Goal: Task Accomplishment & Management: Use online tool/utility

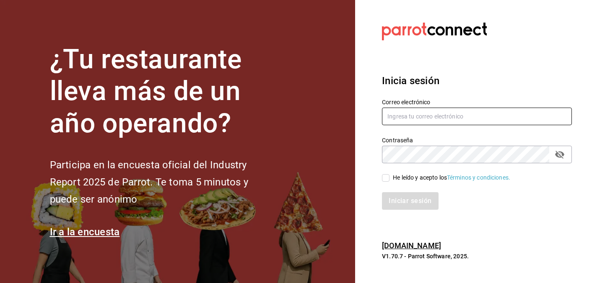
type input "[EMAIL_ADDRESS][DOMAIN_NAME]"
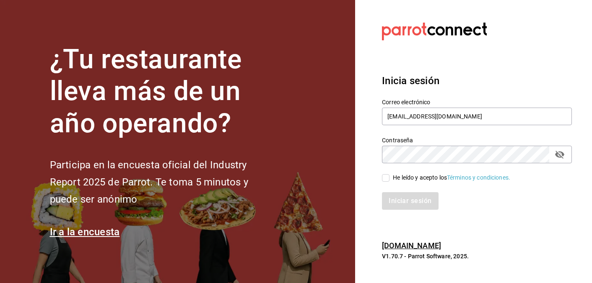
click at [385, 178] on input "He leído y acepto los Términos y condiciones." at bounding box center [386, 178] width 8 height 8
checkbox input "true"
click at [401, 202] on button "Iniciar sesión" at bounding box center [410, 201] width 57 height 18
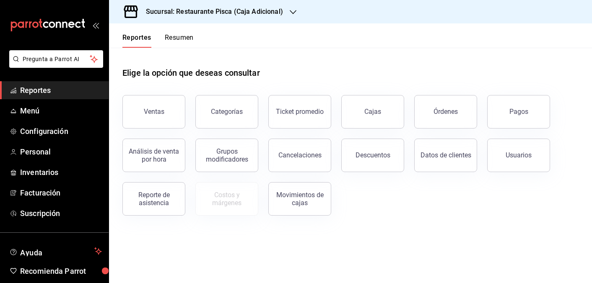
click at [233, 12] on h3 "Sucursal: Restaurante Pisca (Caja Adicional)" at bounding box center [211, 12] width 144 height 10
click at [141, 58] on div "Pisca" at bounding box center [172, 55] width 112 height 9
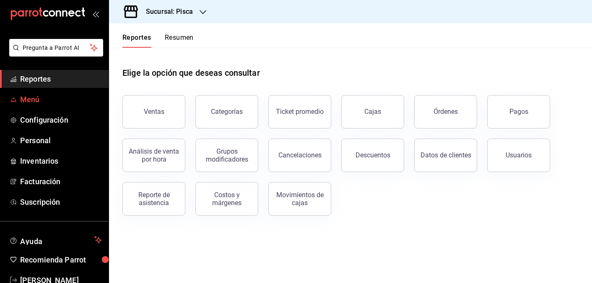
click at [42, 99] on span "Menú" at bounding box center [61, 99] width 82 height 11
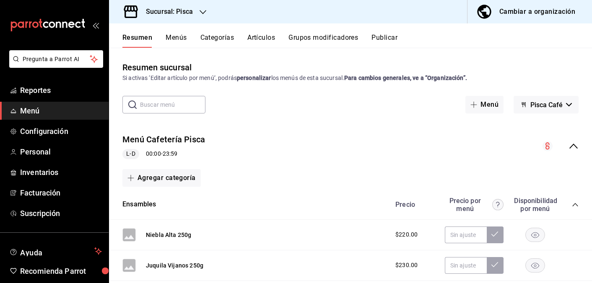
click at [179, 38] on button "Menús" at bounding box center [176, 41] width 21 height 14
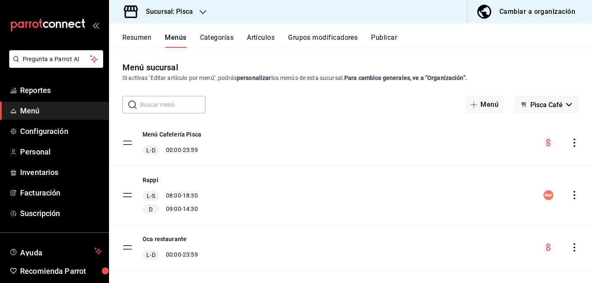
click at [257, 33] on div "Resumen Menús Categorías Artículos Grupos modificadores Publicar" at bounding box center [350, 35] width 483 height 24
click at [259, 35] on button "Artículos" at bounding box center [261, 41] width 28 height 14
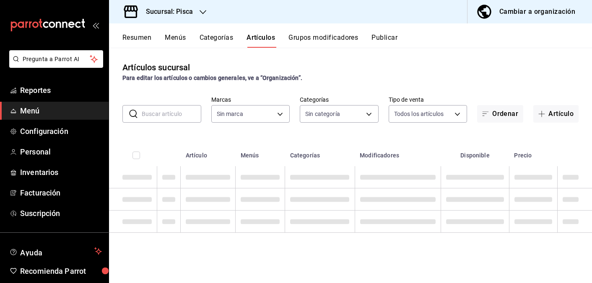
type input "bcd4eeba-f288-4c7f-be4a-80794efd5e2c,f4348fd6-19a6-4699-a042-45be726c08e8"
type input "6c521cb1-5a60-466d-80d0-2886416c69ac,f547cb4a-b93c-4195-b824-038b45f390e8,5cdc5…"
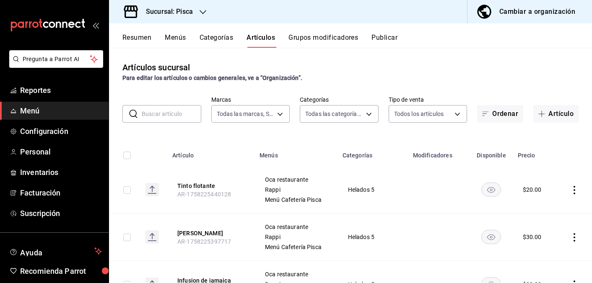
click at [168, 119] on input "text" at bounding box center [171, 114] width 59 height 17
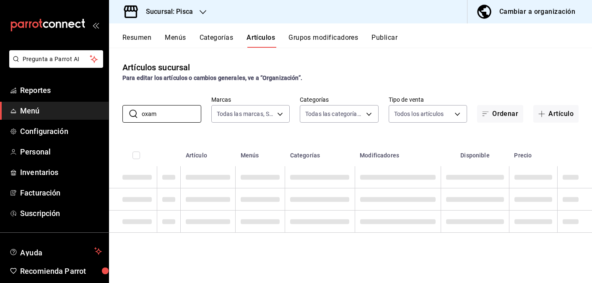
click at [297, 282] on div "Artículos sucursal Para editar los artículos o cambios generales, ve a “Organiz…" at bounding box center [350, 165] width 483 height 235
click at [176, 114] on input "oxam" at bounding box center [171, 114] width 59 height 17
click at [342, 254] on div "Artículos sucursal Para editar los artículos o cambios generales, ve a “Organiz…" at bounding box center [350, 165] width 483 height 235
click at [177, 114] on input "oxam" at bounding box center [171, 114] width 59 height 17
type input "o"
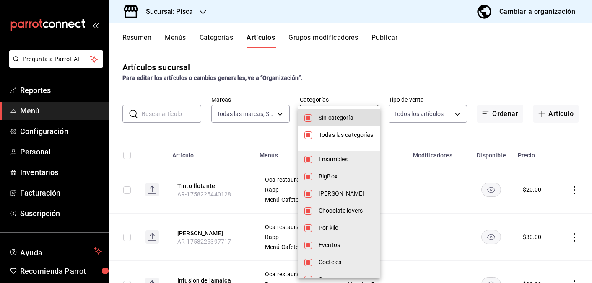
click at [337, 114] on body "Pregunta a Parrot AI Reportes Menú Configuración Personal Inventarios Facturaci…" at bounding box center [296, 141] width 592 height 283
click at [344, 111] on li "Sin categoría" at bounding box center [338, 117] width 83 height 17
checkbox input "false"
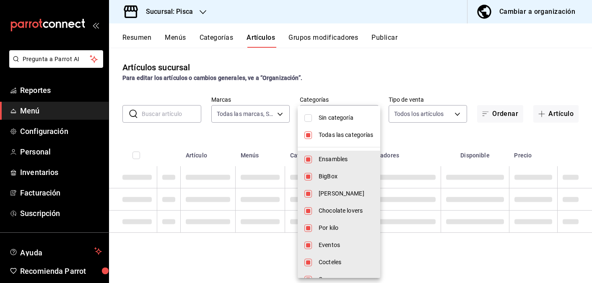
click at [305, 135] on input "checkbox" at bounding box center [308, 136] width 8 height 8
checkbox input "false"
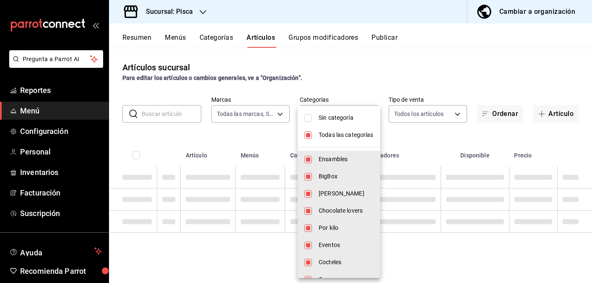
checkbox input "false"
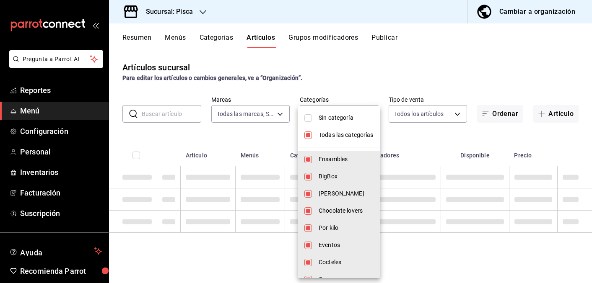
checkbox input "false"
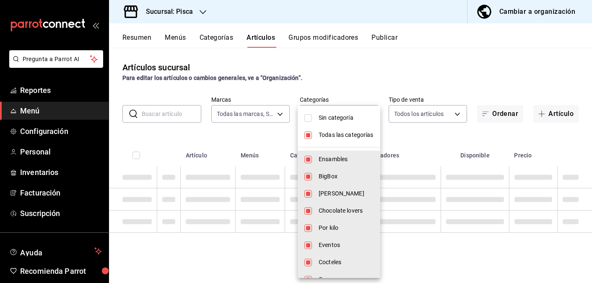
checkbox input "false"
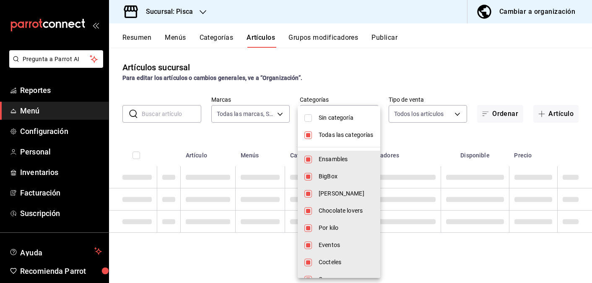
checkbox input "false"
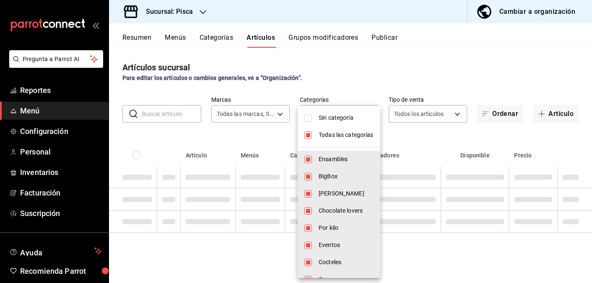
checkbox input "false"
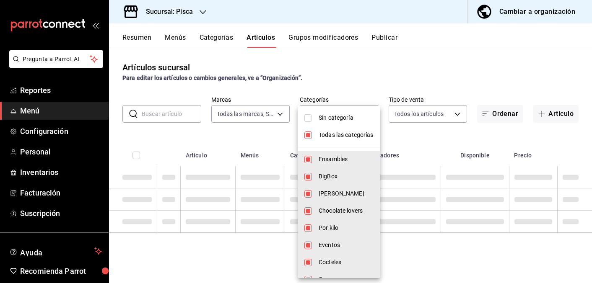
checkbox input "false"
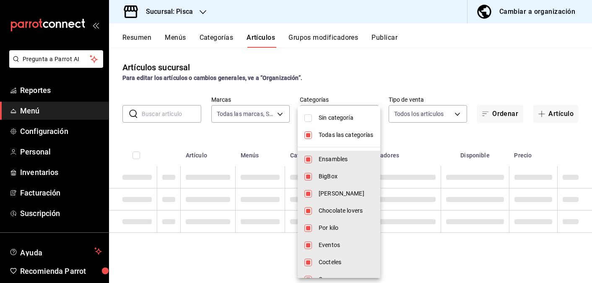
checkbox input "false"
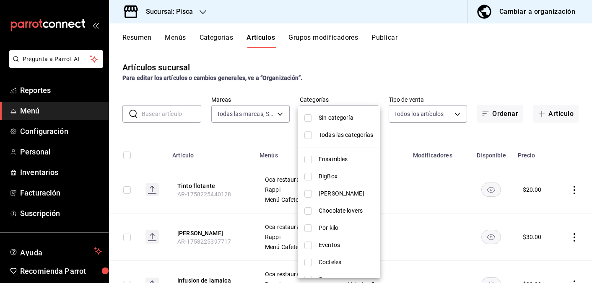
click at [308, 160] on input "checkbox" at bounding box center [308, 160] width 8 height 8
checkbox input "true"
type input "6c521cb1-5a60-466d-80d0-2886416c69ac"
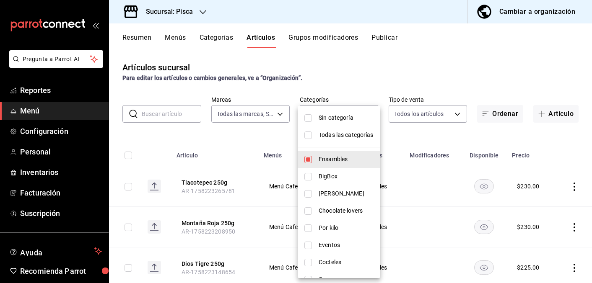
click at [374, 77] on div at bounding box center [296, 141] width 592 height 283
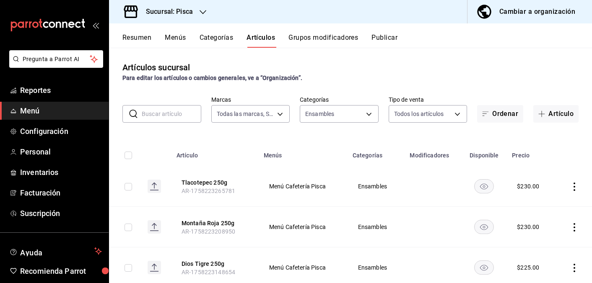
click at [189, 112] on input "text" at bounding box center [171, 114] width 59 height 17
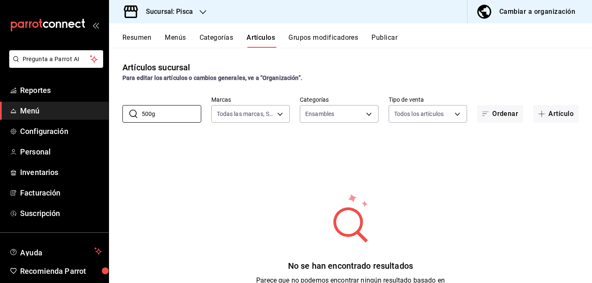
click at [400, 69] on div "Artículos sucursal Para editar los artículos o cambios generales, ve a “Organiz…" at bounding box center [350, 71] width 483 height 21
click at [164, 119] on input "500g" at bounding box center [171, 114] width 59 height 17
type input "5"
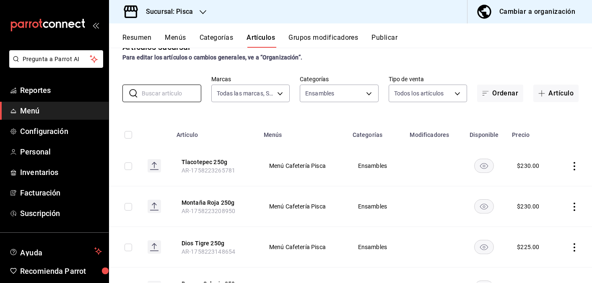
scroll to position [28, 0]
